Goal: Task Accomplishment & Management: Use online tool/utility

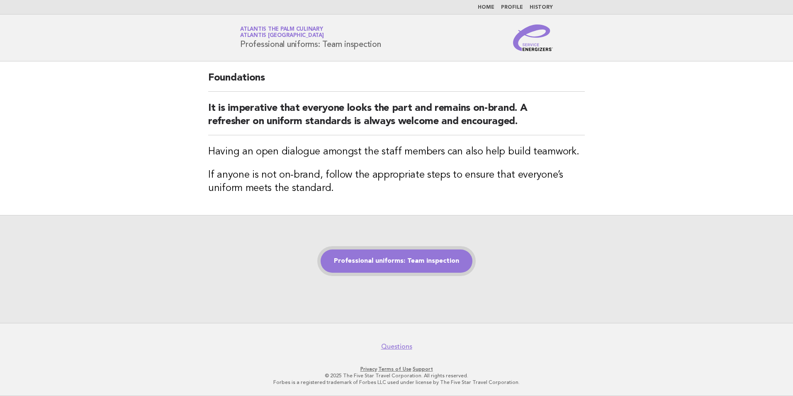
click at [385, 254] on link "Professional uniforms: Team inspection" at bounding box center [397, 260] width 152 height 23
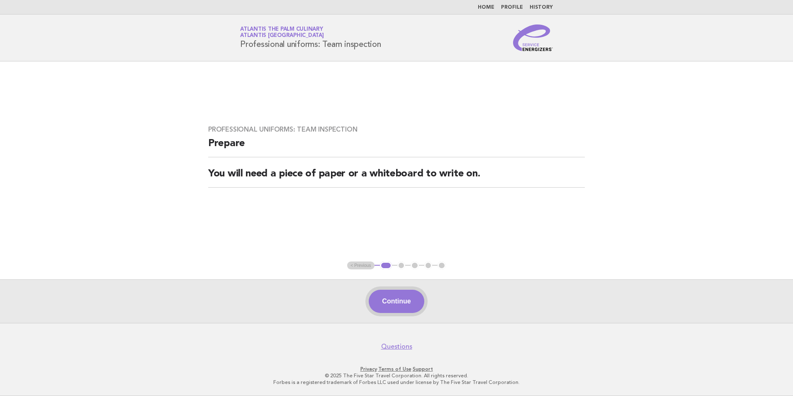
click at [403, 301] on button "Continue" at bounding box center [396, 301] width 55 height 23
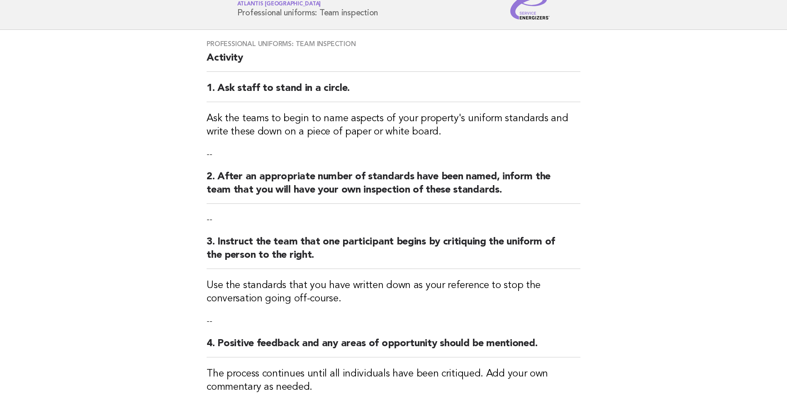
scroll to position [83, 0]
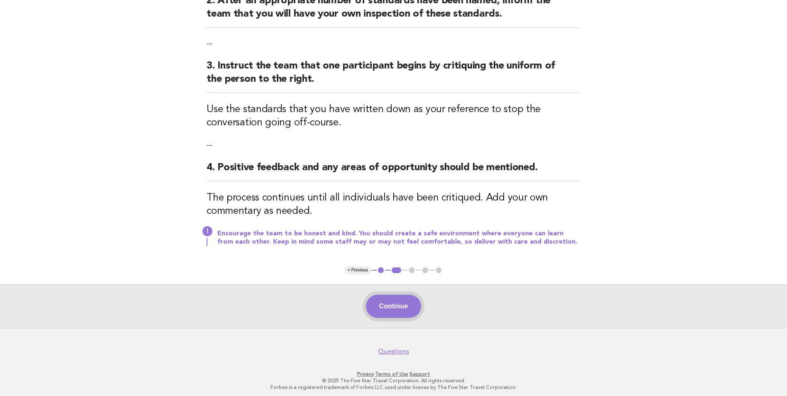
click at [391, 308] on button "Continue" at bounding box center [393, 306] width 55 height 23
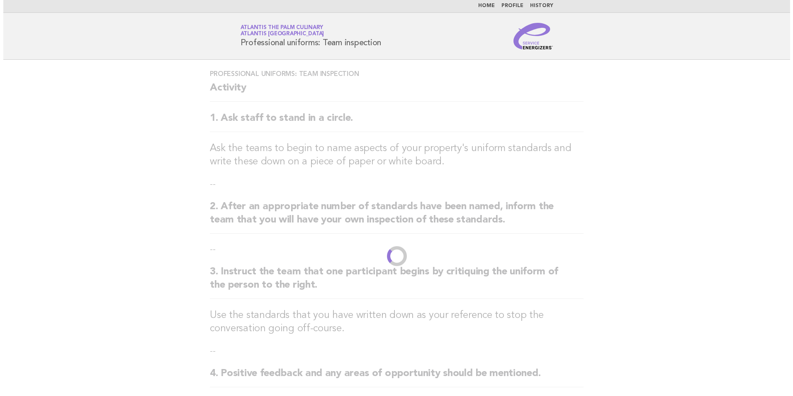
scroll to position [0, 0]
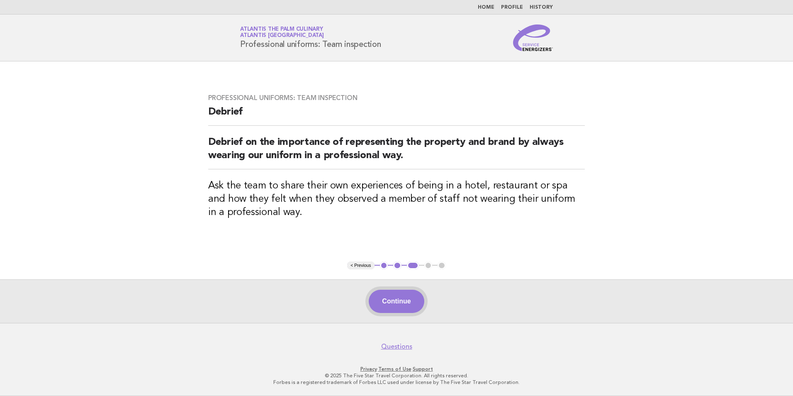
click at [388, 302] on button "Continue" at bounding box center [396, 301] width 55 height 23
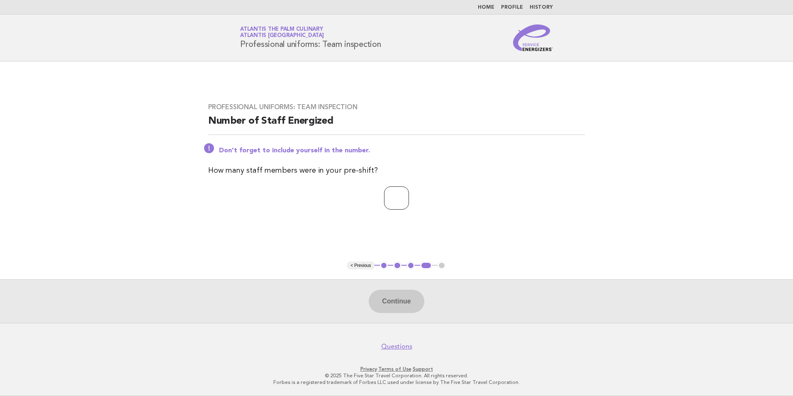
click at [390, 206] on input "number" at bounding box center [396, 197] width 25 height 23
type input "**"
click at [403, 299] on button "Continue" at bounding box center [396, 301] width 55 height 23
